Goal: Transaction & Acquisition: Purchase product/service

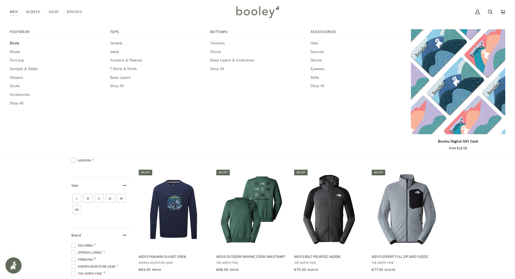
click at [17, 43] on span "Boots" at bounding box center [57, 43] width 94 height 6
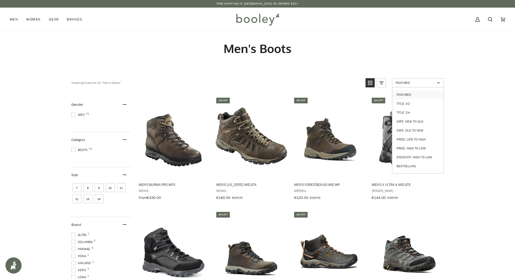
click at [421, 81] on span "Featured" at bounding box center [415, 82] width 40 height 5
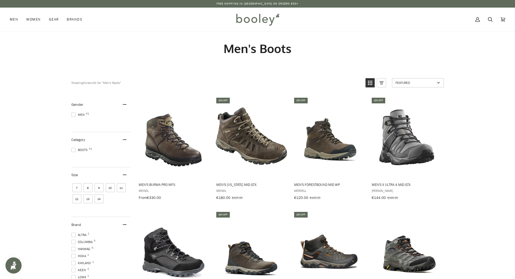
click at [417, 81] on span "Featured" at bounding box center [415, 82] width 40 height 5
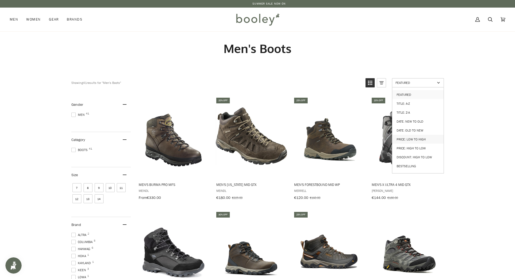
click at [410, 137] on link "Price: Low to High" at bounding box center [417, 139] width 51 height 9
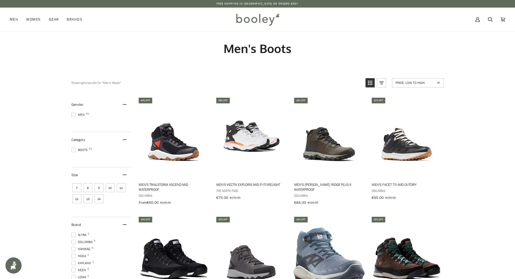
click at [87, 185] on span "8" at bounding box center [87, 187] width 9 height 9
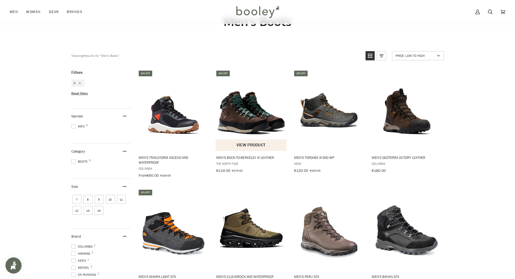
scroll to position [54, 0]
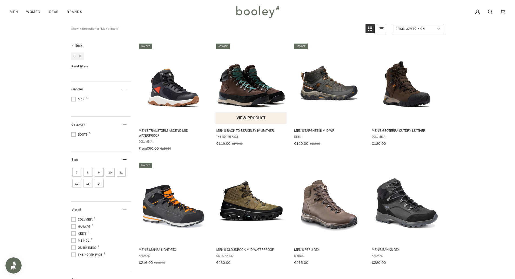
click at [234, 90] on img "Men's Back-to-Berkeley IV Leather" at bounding box center [251, 83] width 72 height 72
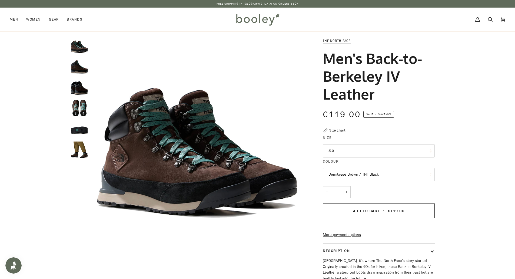
click at [357, 150] on button "8.5" at bounding box center [379, 150] width 112 height 13
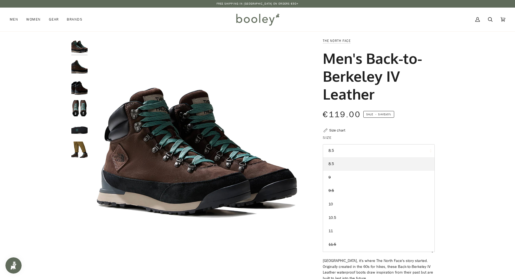
click at [459, 115] on div "Zoom Zoom" at bounding box center [257, 189] width 515 height 302
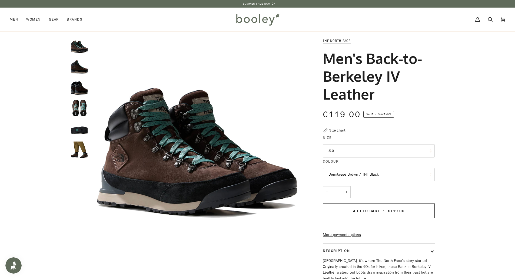
click at [76, 88] on img "The North Face Men's Back-to-Berkeley IV Leather Demitasse Brown / TNF Black - …" at bounding box center [79, 87] width 16 height 16
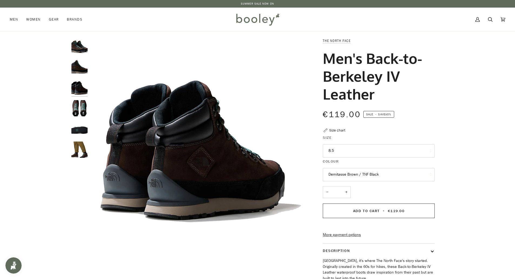
click at [70, 66] on div "Zoom Zoom" at bounding box center [258, 189] width 392 height 302
click at [79, 48] on img "The North Face Men's Back-to-Berkeley IV Leather Demitasse Brown / TNF Black - …" at bounding box center [79, 46] width 16 height 16
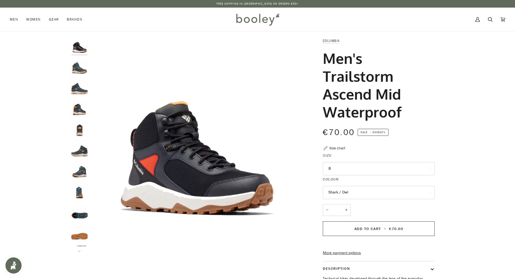
click at [342, 169] on button "8" at bounding box center [379, 168] width 112 height 13
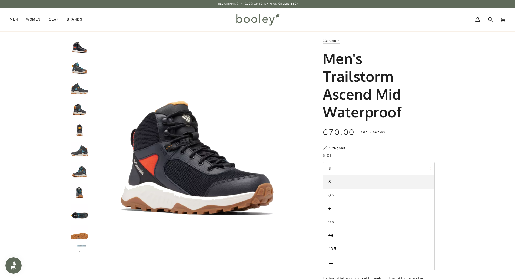
click at [342, 169] on button "8" at bounding box center [379, 168] width 112 height 13
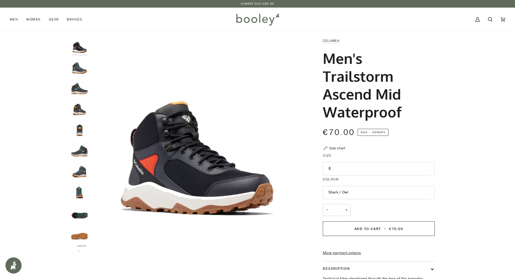
click at [78, 153] on img "Columbia Men's Trailstorm Ascend Mid Waterproof Shark / Owl - Booley Galway" at bounding box center [79, 149] width 16 height 16
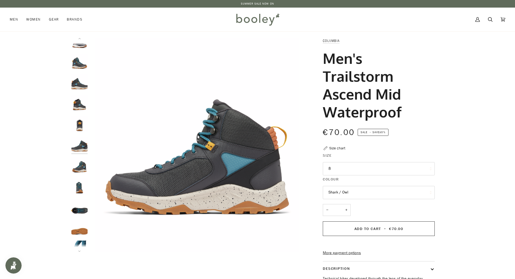
click at [78, 167] on img "Columbia Men's Trailstorm Ascend Mid Waterproof Shark / Owl - Booley Galway" at bounding box center [79, 165] width 16 height 16
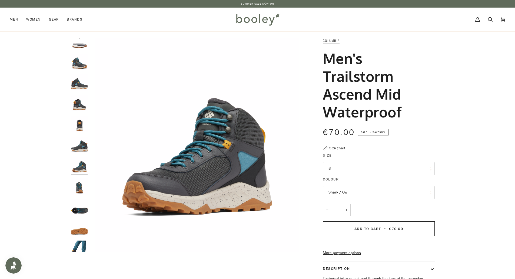
scroll to position [14, 0]
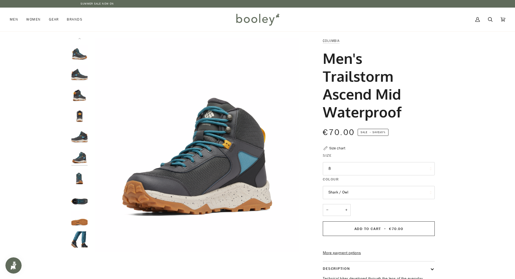
click at [78, 180] on img "Columbia Men's Trailstorm Ascend Mid Waterproof Shark / Owl - Booley Galway" at bounding box center [79, 177] width 16 height 16
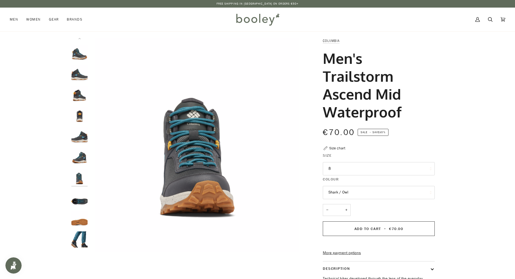
click at [78, 200] on img "Columbia Men's Trailstorm Ascend Mid Waterproof Shark / Owl - Booley Galway" at bounding box center [79, 197] width 16 height 16
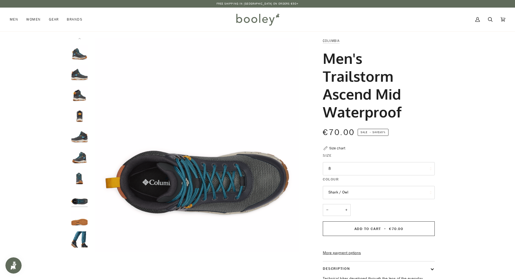
click at [79, 220] on img "Columbia Men's Trailstorm Ascend Mid Waterproof Shark / Owl - Booley Galway" at bounding box center [79, 218] width 16 height 16
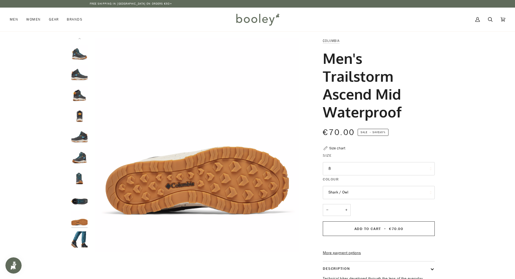
click at [78, 243] on img "Columbia Men's Trailstorm Ascend Mid Waterproof Shark / Owl - Booley Galway" at bounding box center [79, 239] width 16 height 16
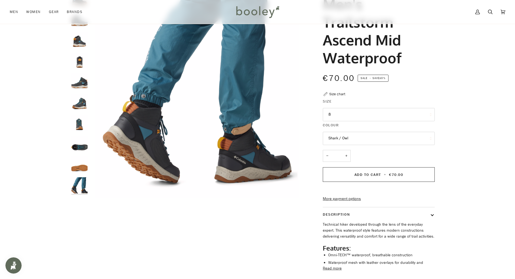
scroll to position [108, 0]
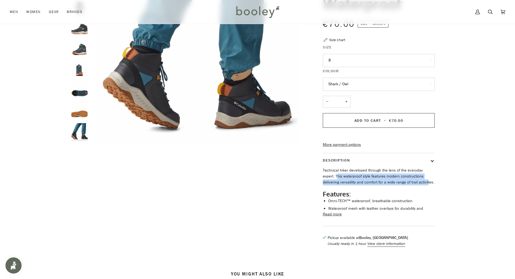
drag, startPoint x: 326, startPoint y: 183, endPoint x: 409, endPoint y: 193, distance: 84.1
click at [409, 185] on p "Technical hiker developed through the lens of the everyday expert. This waterpr…" at bounding box center [379, 176] width 112 height 18
click at [408, 185] on p "Technical hiker developed through the lens of the everyday expert. This waterpr…" at bounding box center [379, 176] width 112 height 18
drag, startPoint x: 413, startPoint y: 191, endPoint x: 320, endPoint y: 178, distance: 93.2
click at [321, 178] on div "Columbia Men's Trailstorm Ascend Mid Waterproof €70.00 Sale • Save 30% Size cha…" at bounding box center [374, 91] width 122 height 322
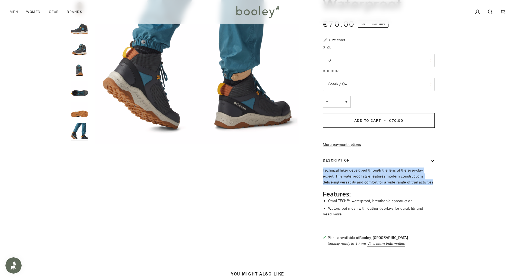
click at [344, 185] on p "Technical hiker developed through the lens of the everyday expert. This waterpr…" at bounding box center [379, 176] width 112 height 18
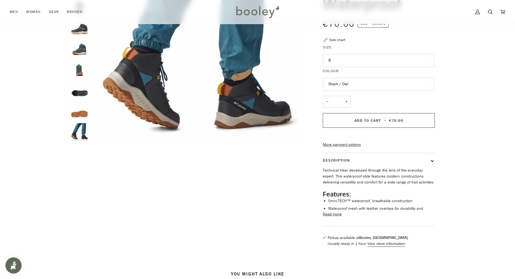
click at [334, 217] on button "Read more" at bounding box center [332, 214] width 19 height 6
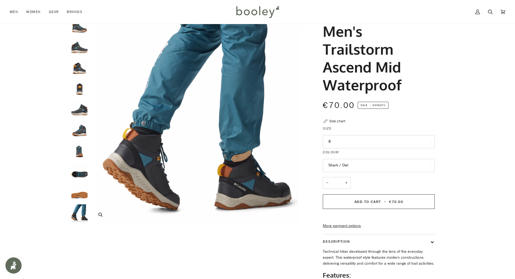
scroll to position [0, 0]
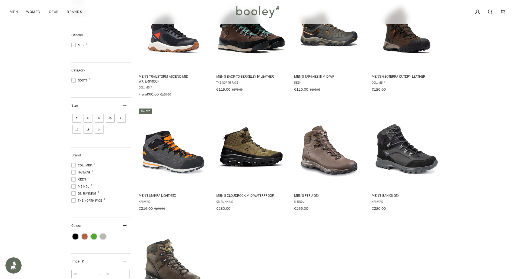
scroll to position [135, 0]
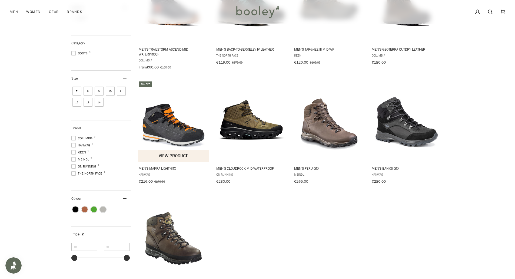
click at [156, 119] on img "Men's Makra Light GTX" at bounding box center [174, 121] width 72 height 72
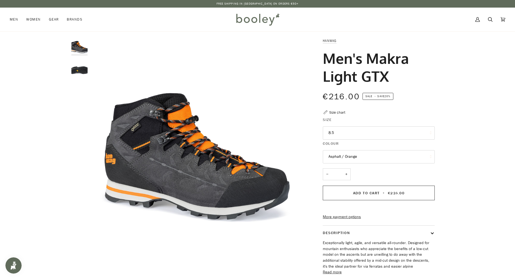
click at [376, 135] on button "8.5" at bounding box center [379, 132] width 112 height 13
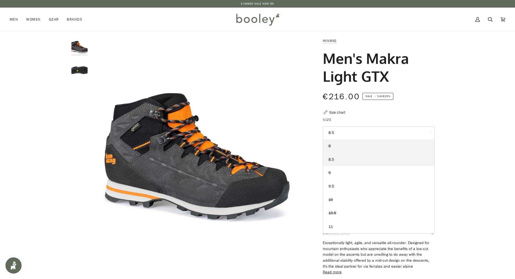
click at [339, 146] on link "8" at bounding box center [378, 146] width 111 height 14
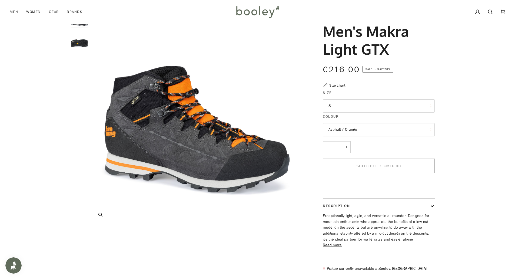
scroll to position [108, 0]
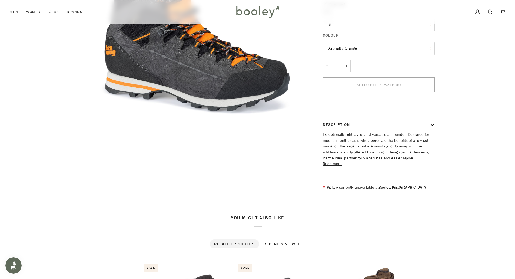
click at [338, 29] on button "8" at bounding box center [379, 24] width 112 height 13
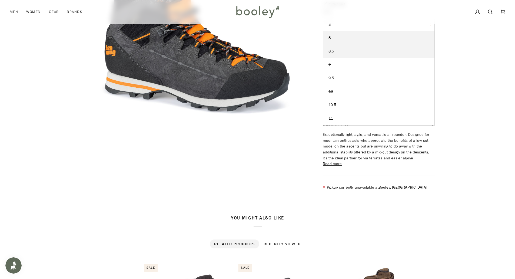
click at [335, 52] on link "8.5" at bounding box center [378, 52] width 111 height 14
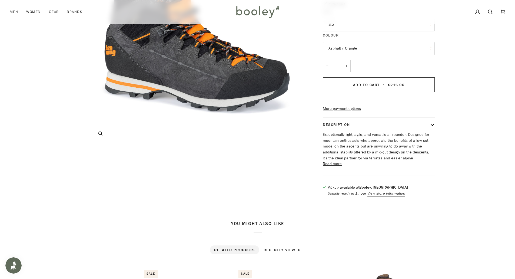
scroll to position [54, 0]
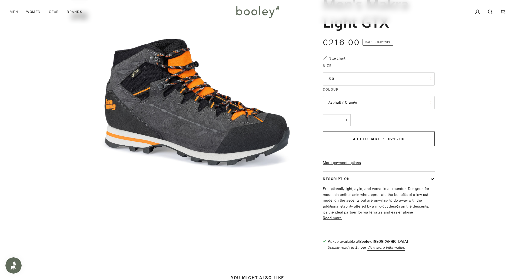
click at [327, 221] on button "Read more" at bounding box center [332, 218] width 19 height 6
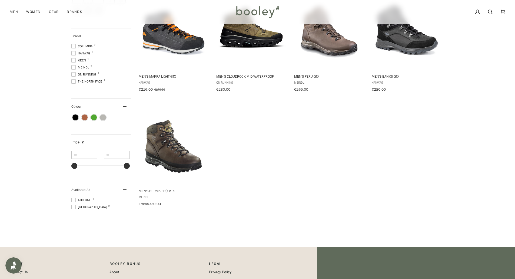
scroll to position [200, 0]
